Goal: Task Accomplishment & Management: Complete application form

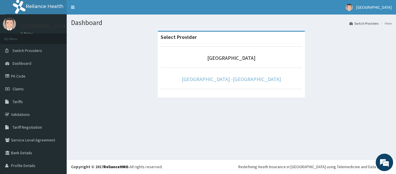
click at [223, 79] on link "[GEOGRAPHIC_DATA] -[GEOGRAPHIC_DATA]" at bounding box center [231, 79] width 99 height 7
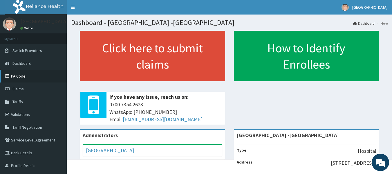
click at [19, 76] on link "PA Code" at bounding box center [33, 76] width 67 height 13
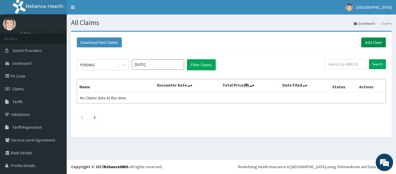
click at [366, 41] on link "Add Claim" at bounding box center [374, 42] width 25 height 10
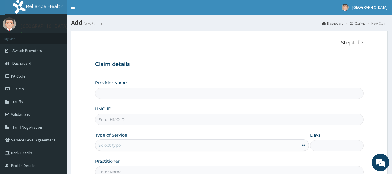
type input "[GEOGRAPHIC_DATA] -[GEOGRAPHIC_DATA]"
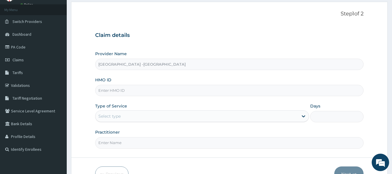
click at [117, 92] on input "HMO ID" at bounding box center [229, 90] width 269 height 11
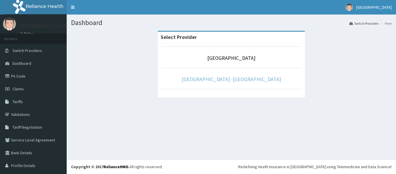
click at [227, 79] on link "Rolayo Medical Centre -Annex" at bounding box center [231, 79] width 99 height 7
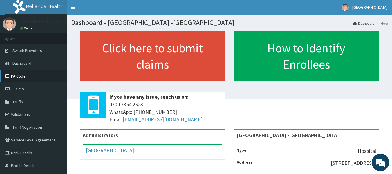
click at [22, 77] on link "PA Code" at bounding box center [33, 76] width 67 height 13
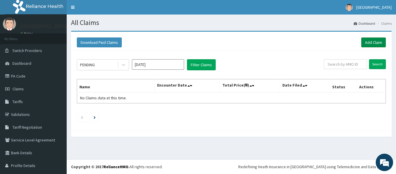
click at [366, 44] on link "Add Claim" at bounding box center [374, 42] width 25 height 10
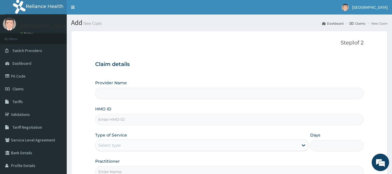
type input "[GEOGRAPHIC_DATA] -[GEOGRAPHIC_DATA]"
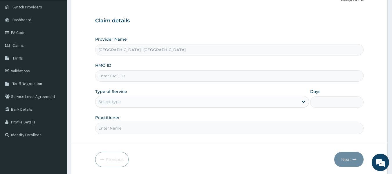
scroll to position [58, 0]
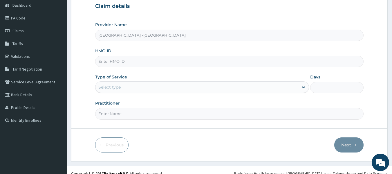
click at [149, 59] on input "HMO ID" at bounding box center [229, 61] width 269 height 11
type input "DGE/10006/B"
drag, startPoint x: 114, startPoint y: 84, endPoint x: 117, endPoint y: 88, distance: 4.8
click at [114, 85] on div "Select type" at bounding box center [109, 87] width 22 height 6
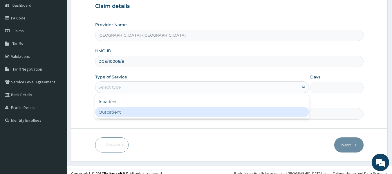
drag, startPoint x: 117, startPoint y: 110, endPoint x: 121, endPoint y: 107, distance: 5.6
click at [117, 111] on div "Outpatient" at bounding box center [202, 112] width 214 height 10
type input "1"
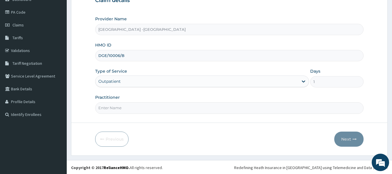
scroll to position [65, 0]
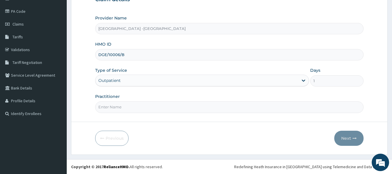
click at [126, 109] on input "Practitioner" at bounding box center [229, 106] width 269 height 11
type input "DR ADENOWO"
click at [349, 136] on button "Next" at bounding box center [348, 138] width 29 height 15
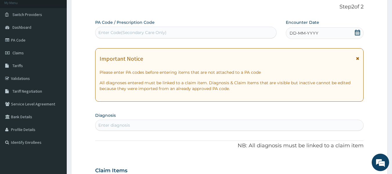
scroll to position [36, 0]
click at [357, 33] on icon at bounding box center [358, 33] width 6 height 6
click at [162, 34] on div "Enter Code(Secondary Care Only)" at bounding box center [132, 33] width 68 height 6
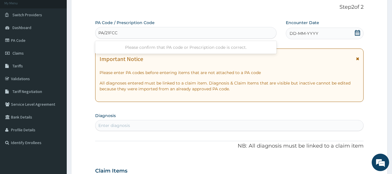
type input "PA/21FCCC"
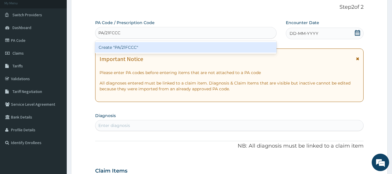
click at [130, 46] on div "Create "PA/21FCCC"" at bounding box center [186, 47] width 182 height 10
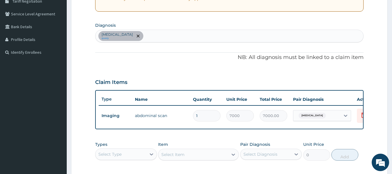
scroll to position [126, 0]
click at [176, 39] on div "Acute pyelonephritis query" at bounding box center [229, 36] width 268 height 12
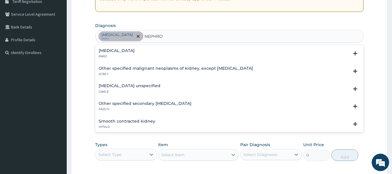
scroll to position [21, 0]
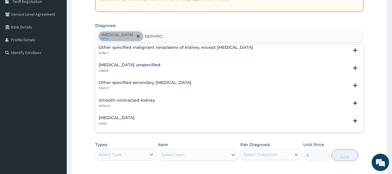
type input "NEPHRO"
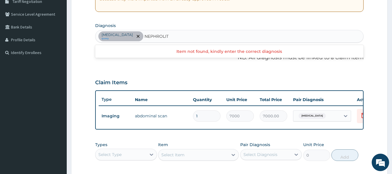
type input "NEPHROLIT"
type input "NEPHROLITHIASI"
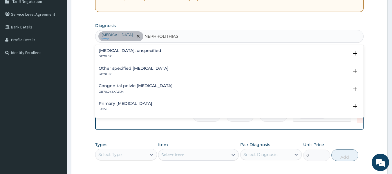
click at [126, 52] on h4 "Calculus of kidney, unspecified" at bounding box center [130, 50] width 63 height 4
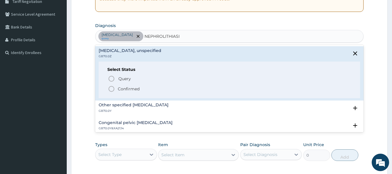
click at [112, 87] on icon "status option filled" at bounding box center [111, 88] width 7 height 7
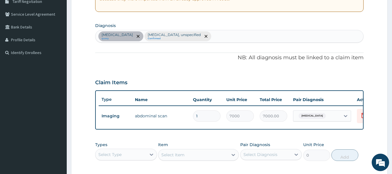
click at [228, 36] on div "Acute pyelonephritis query Calculus of kidney, unspecified Confirmed" at bounding box center [229, 36] width 268 height 12
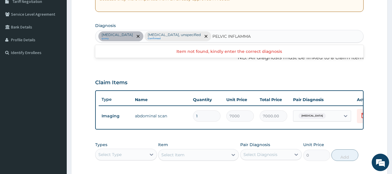
type input "PELVIC INFLAMM"
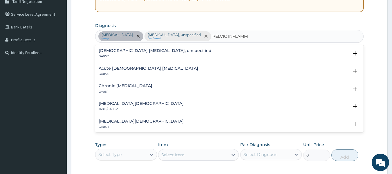
click at [148, 50] on h4 "Female pelvic inflammatory diseases, unspecified" at bounding box center [155, 50] width 113 height 4
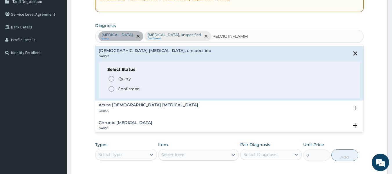
click at [111, 87] on icon "status option filled" at bounding box center [111, 88] width 7 height 7
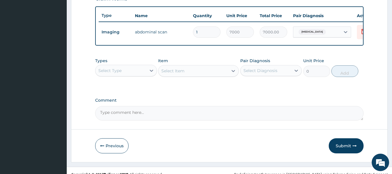
scroll to position [213, 0]
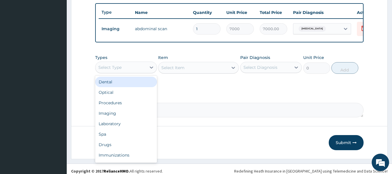
click at [137, 72] on div "Select Type" at bounding box center [120, 67] width 51 height 9
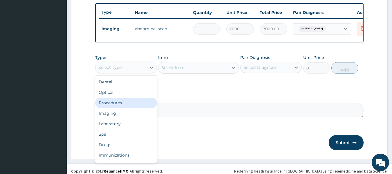
click at [127, 106] on div "Procedures" at bounding box center [126, 102] width 62 height 10
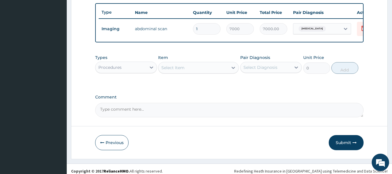
click at [203, 72] on div "Select Item" at bounding box center [193, 67] width 70 height 9
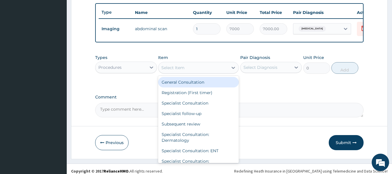
click at [198, 84] on div "General Consultation" at bounding box center [198, 82] width 81 height 10
type input "2500"
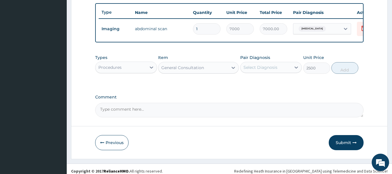
click at [289, 72] on div "Select Diagnosis" at bounding box center [266, 67] width 51 height 9
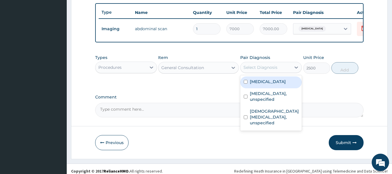
click at [284, 84] on label "Acute pyelonephritis" at bounding box center [268, 82] width 36 height 6
checkbox input "true"
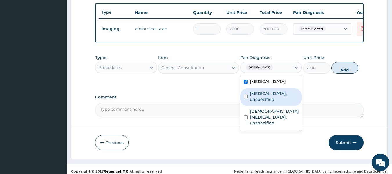
drag, startPoint x: 283, startPoint y: 100, endPoint x: 279, endPoint y: 115, distance: 15.6
click at [283, 101] on label "Calculus of kidney, unspecified" at bounding box center [274, 97] width 49 height 12
checkbox input "true"
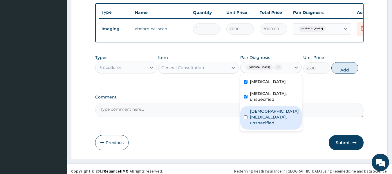
click at [278, 118] on label "Female pelvic inflammatory diseases, unspecified" at bounding box center [274, 116] width 49 height 17
checkbox input "true"
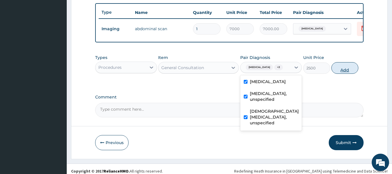
click at [342, 74] on button "Add" at bounding box center [344, 68] width 27 height 12
type input "0"
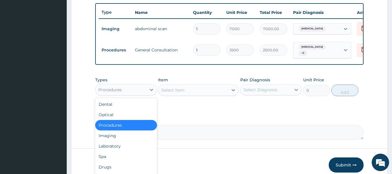
click at [132, 92] on div "Procedures" at bounding box center [120, 89] width 51 height 9
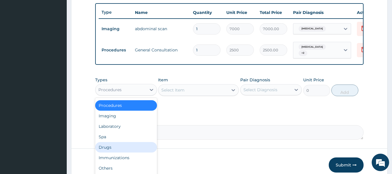
click at [116, 152] on div "Drugs" at bounding box center [126, 147] width 62 height 10
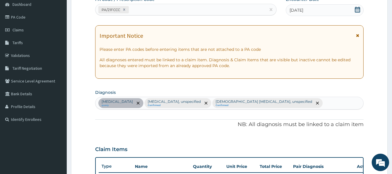
scroll to position [68, 0]
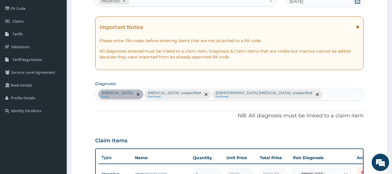
click at [321, 95] on div "Acute pyelonephritis query Calculus of kidney, unspecified Confirmed Female pel…" at bounding box center [229, 94] width 268 height 12
type input "PAIN"
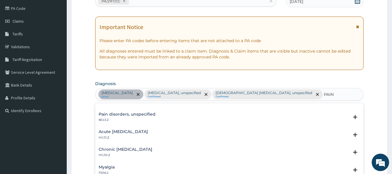
scroll to position [0, 0]
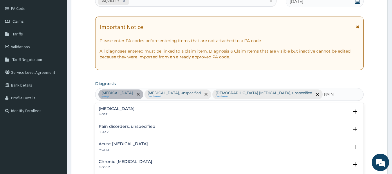
click at [122, 109] on h4 "Pain, unspecified" at bounding box center [117, 108] width 36 height 4
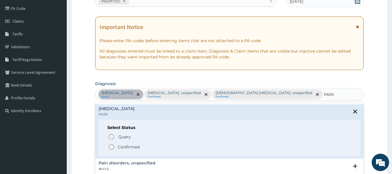
click at [113, 145] on circle "status option filled" at bounding box center [111, 146] width 5 height 5
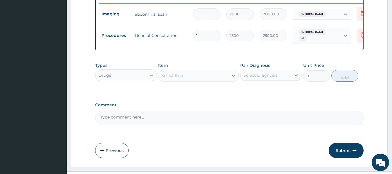
scroll to position [242, 0]
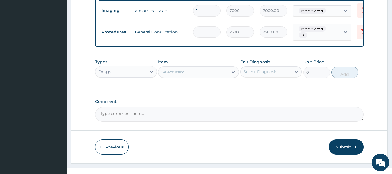
click at [325, 33] on div "Acute pyelonephritis + 2" at bounding box center [315, 32] width 39 height 14
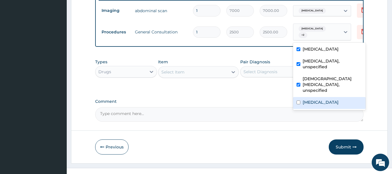
click at [311, 99] on label "Pain, unspecified" at bounding box center [321, 102] width 36 height 6
checkbox input "true"
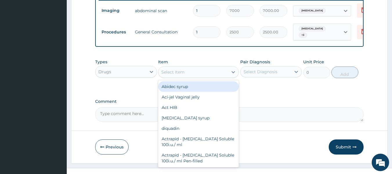
click at [209, 77] on div "Select Item" at bounding box center [193, 71] width 70 height 9
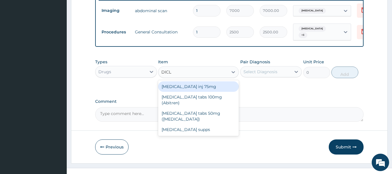
type input "DICLO"
click at [212, 89] on div "Diclofenac inj 75mg" at bounding box center [198, 86] width 81 height 10
type input "150"
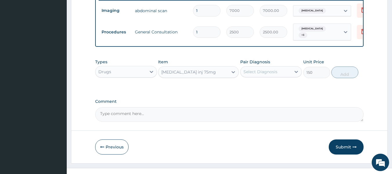
click at [260, 74] on div "Select Diagnosis" at bounding box center [260, 72] width 34 height 6
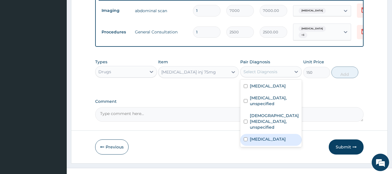
click at [267, 142] on label "Pain, unspecified" at bounding box center [268, 139] width 36 height 6
checkbox input "true"
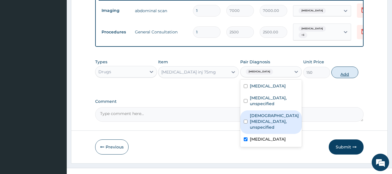
click at [345, 77] on button "Add" at bounding box center [344, 72] width 27 height 12
type input "0"
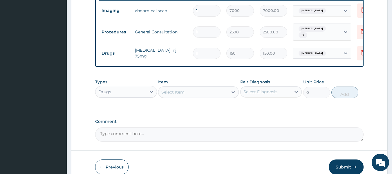
click at [173, 95] on div "Select Item" at bounding box center [172, 92] width 23 height 6
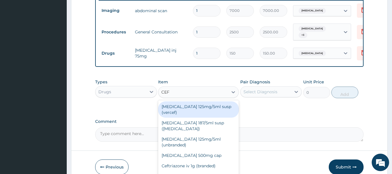
type input "CEFU"
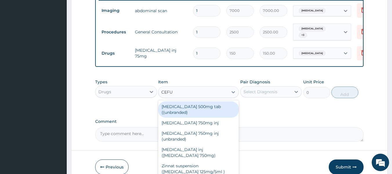
click at [198, 110] on div "Cefuroxime 500mg tab ((unbranded)" at bounding box center [198, 109] width 81 height 16
type input "350"
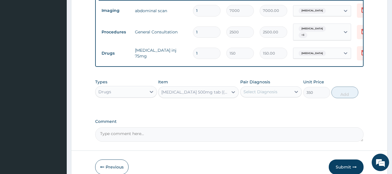
click at [201, 94] on div "Cefuroxime 500mg tab ((unbranded)" at bounding box center [194, 92] width 67 height 6
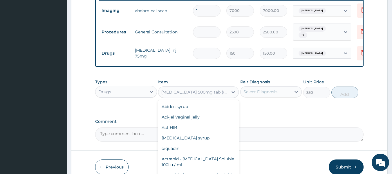
scroll to position [1351, 0]
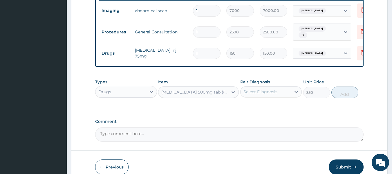
click at [183, 95] on div "Cefuroxime 500mg tab ((unbranded)" at bounding box center [194, 92] width 67 height 6
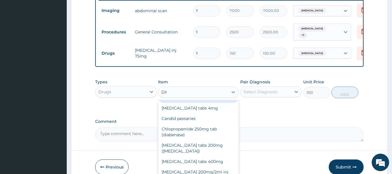
scroll to position [0, 0]
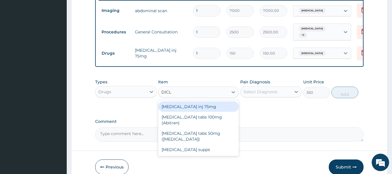
type input "DICLO"
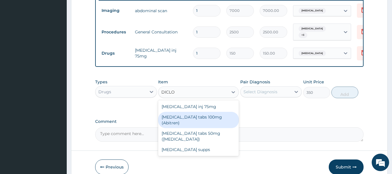
click at [192, 125] on div "Diclofenac tabs 100mg (Abitren)" at bounding box center [198, 120] width 81 height 16
type input "100"
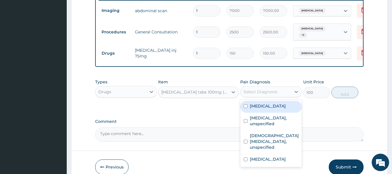
drag, startPoint x: 270, startPoint y: 96, endPoint x: 272, endPoint y: 102, distance: 5.9
click at [271, 95] on div "Select Diagnosis" at bounding box center [260, 92] width 34 height 6
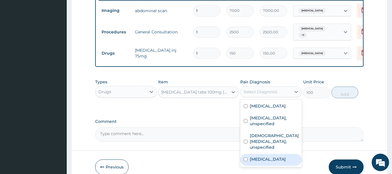
drag, startPoint x: 267, startPoint y: 162, endPoint x: 286, endPoint y: 152, distance: 21.5
click at [267, 162] on label "Pain, unspecified" at bounding box center [268, 159] width 36 height 6
checkbox input "true"
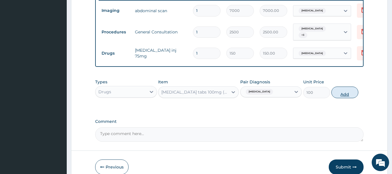
click at [342, 98] on button "Add" at bounding box center [344, 92] width 27 height 12
type input "0"
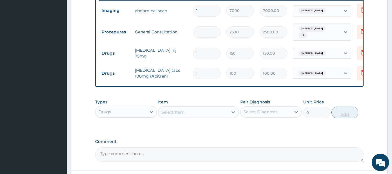
type input "10"
type input "1000.00"
type input "10"
click at [184, 113] on div "Select Item" at bounding box center [193, 111] width 70 height 9
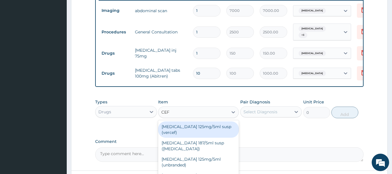
type input "CEFU"
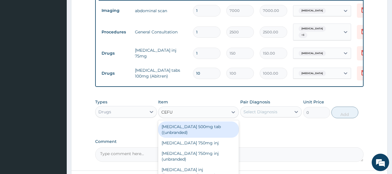
click at [177, 138] on div "Cefuroxime 500mg tab ((unbranded)" at bounding box center [198, 129] width 81 height 16
type input "350"
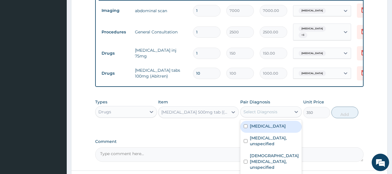
click at [273, 115] on div "Select Diagnosis" at bounding box center [260, 112] width 34 height 6
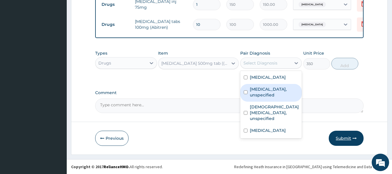
scroll to position [295, 0]
click at [265, 89] on label "Calculus of kidney, unspecified" at bounding box center [274, 92] width 49 height 12
checkbox input "true"
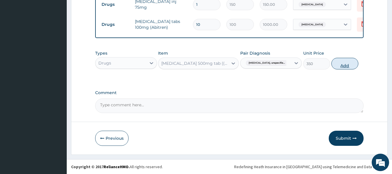
click at [343, 62] on button "Add" at bounding box center [344, 64] width 27 height 12
type input "0"
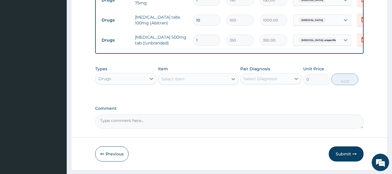
type input "10"
type input "3500.00"
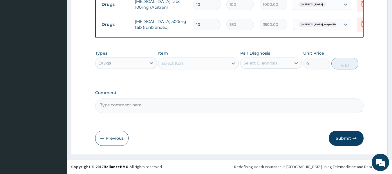
scroll to position [315, 0]
type input "10"
click at [344, 137] on button "Submit" at bounding box center [346, 138] width 35 height 15
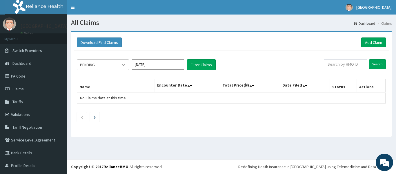
click at [124, 64] on icon at bounding box center [124, 65] width 6 height 6
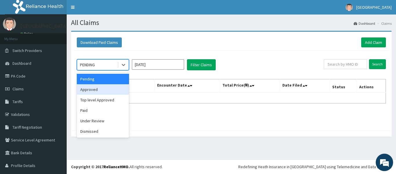
click at [103, 89] on div "Approved" at bounding box center [103, 89] width 52 height 10
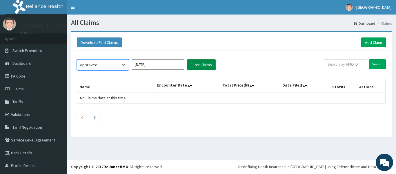
click at [195, 63] on button "Filter Claims" at bounding box center [201, 64] width 29 height 11
